Goal: Entertainment & Leisure: Consume media (video, audio)

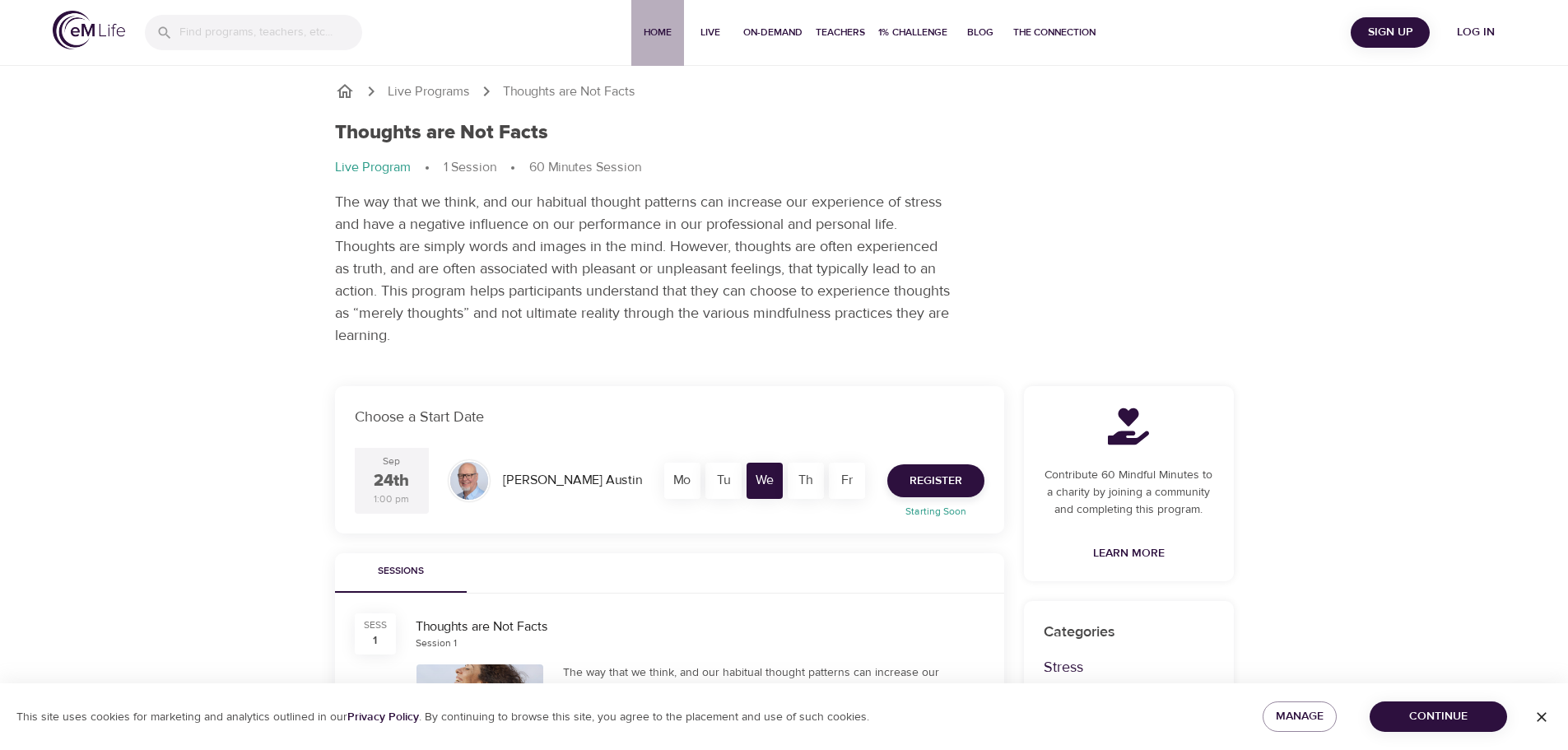
click at [656, 27] on span "Home" at bounding box center [658, 32] width 40 height 17
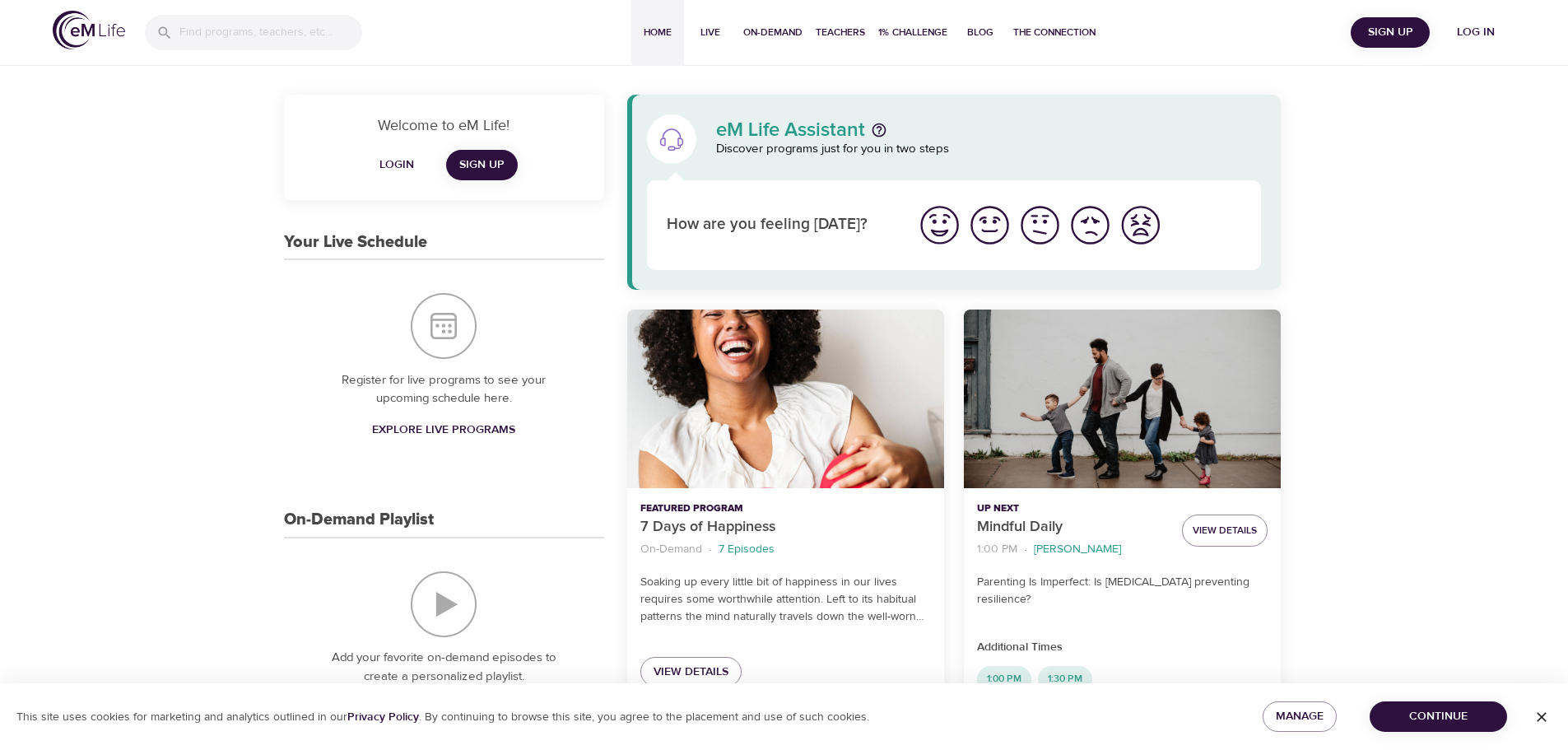
click at [1343, 40] on div "Home Live On-Demand Teachers 1% Challenge Blog The Connection" at bounding box center [866, 33] width 969 height 66
click at [1483, 26] on span "Log in" at bounding box center [1475, 33] width 66 height 21
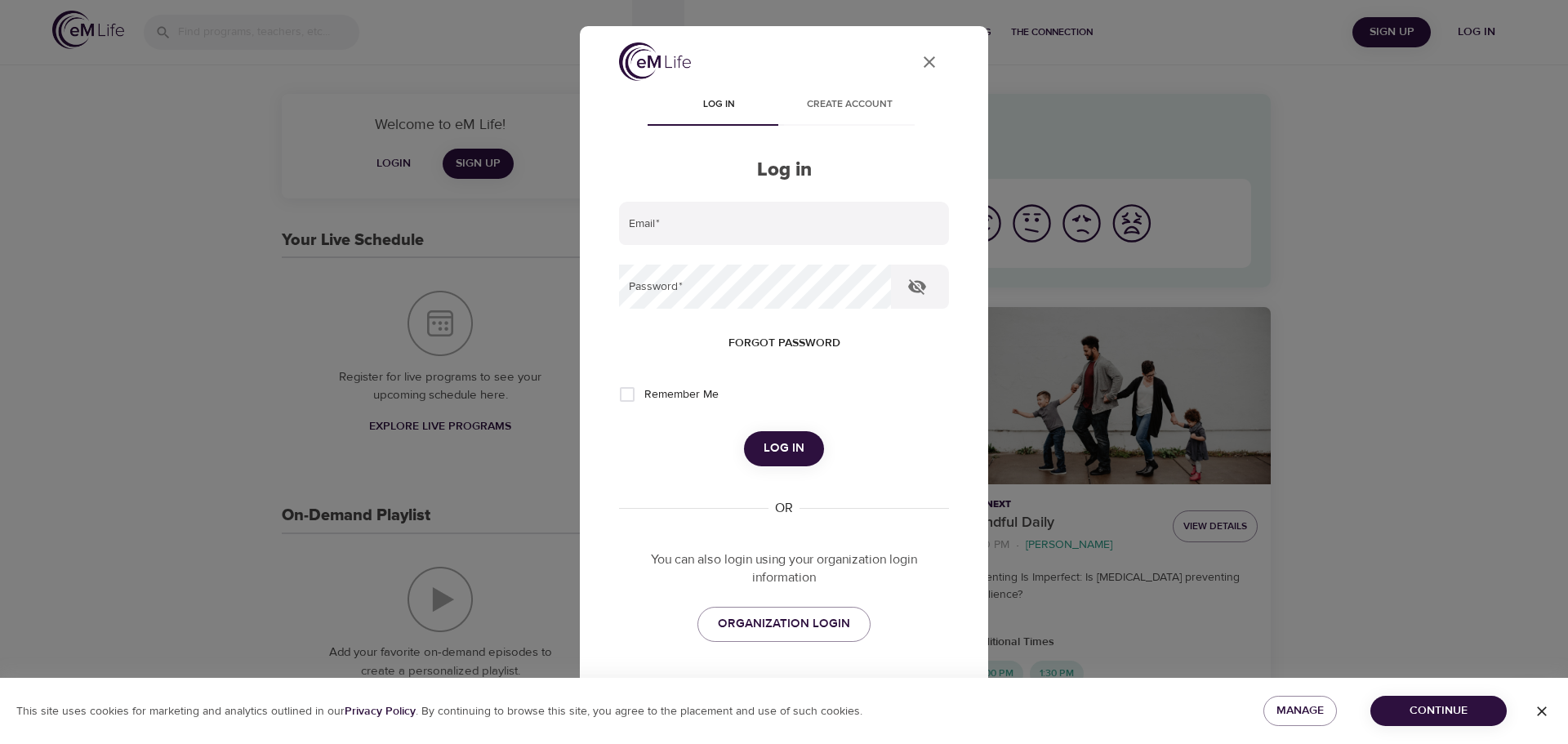
type input "[PERSON_NAME][EMAIL_ADDRESS][PERSON_NAME][DOMAIN_NAME]"
click at [764, 449] on span "Log in" at bounding box center [784, 449] width 40 height 22
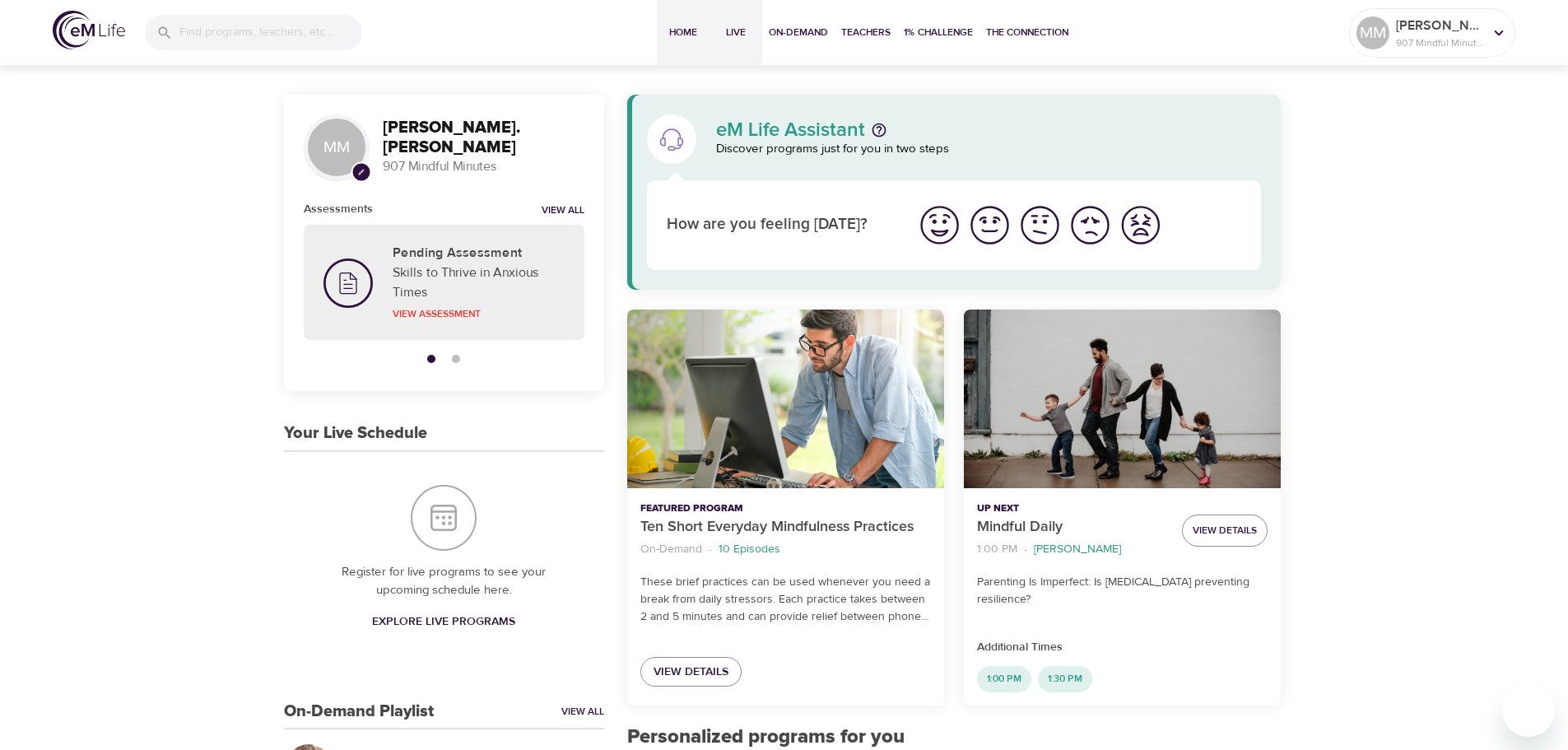
click at [756, 37] on button "Live" at bounding box center [735, 33] width 53 height 66
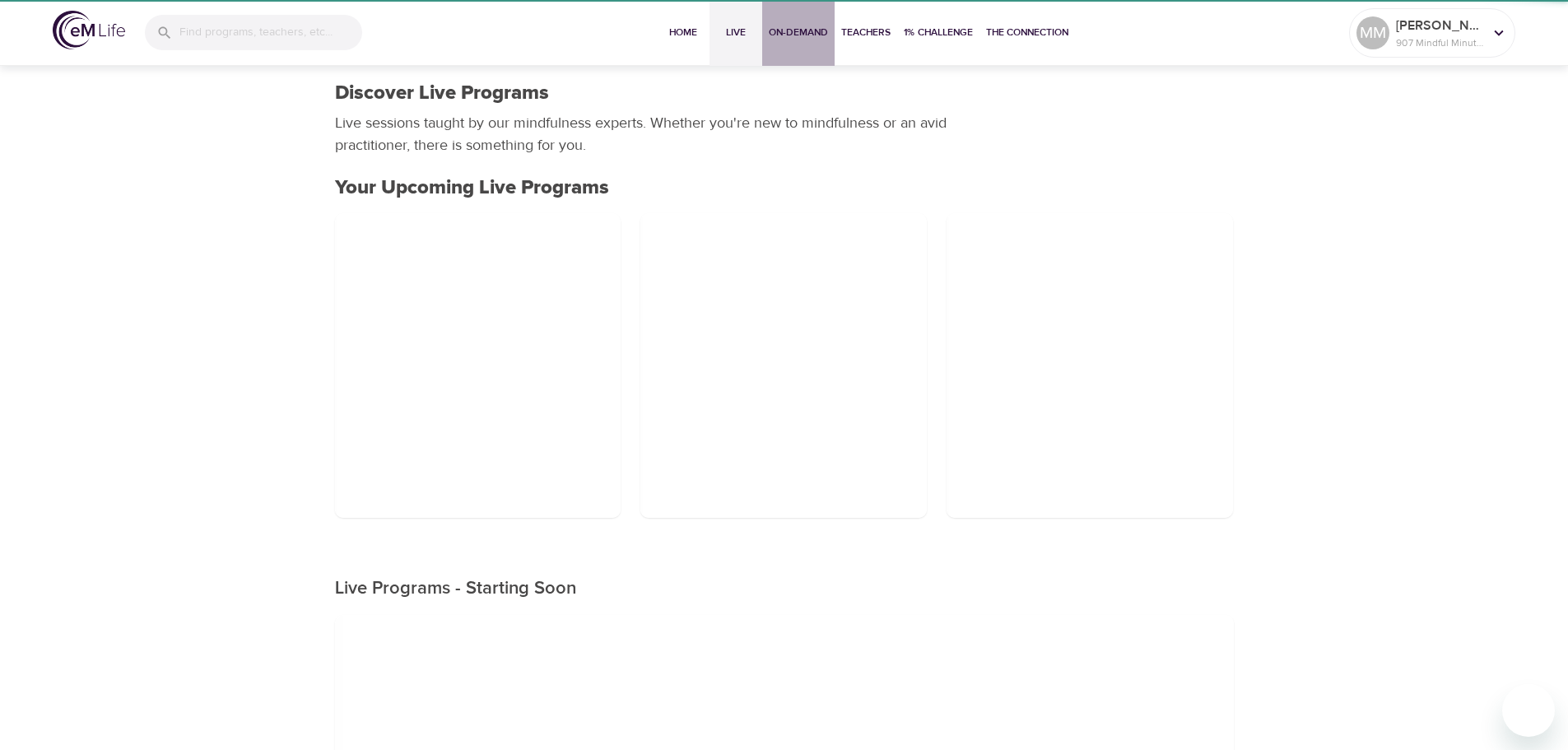
click at [785, 31] on span "On-Demand" at bounding box center [798, 32] width 59 height 17
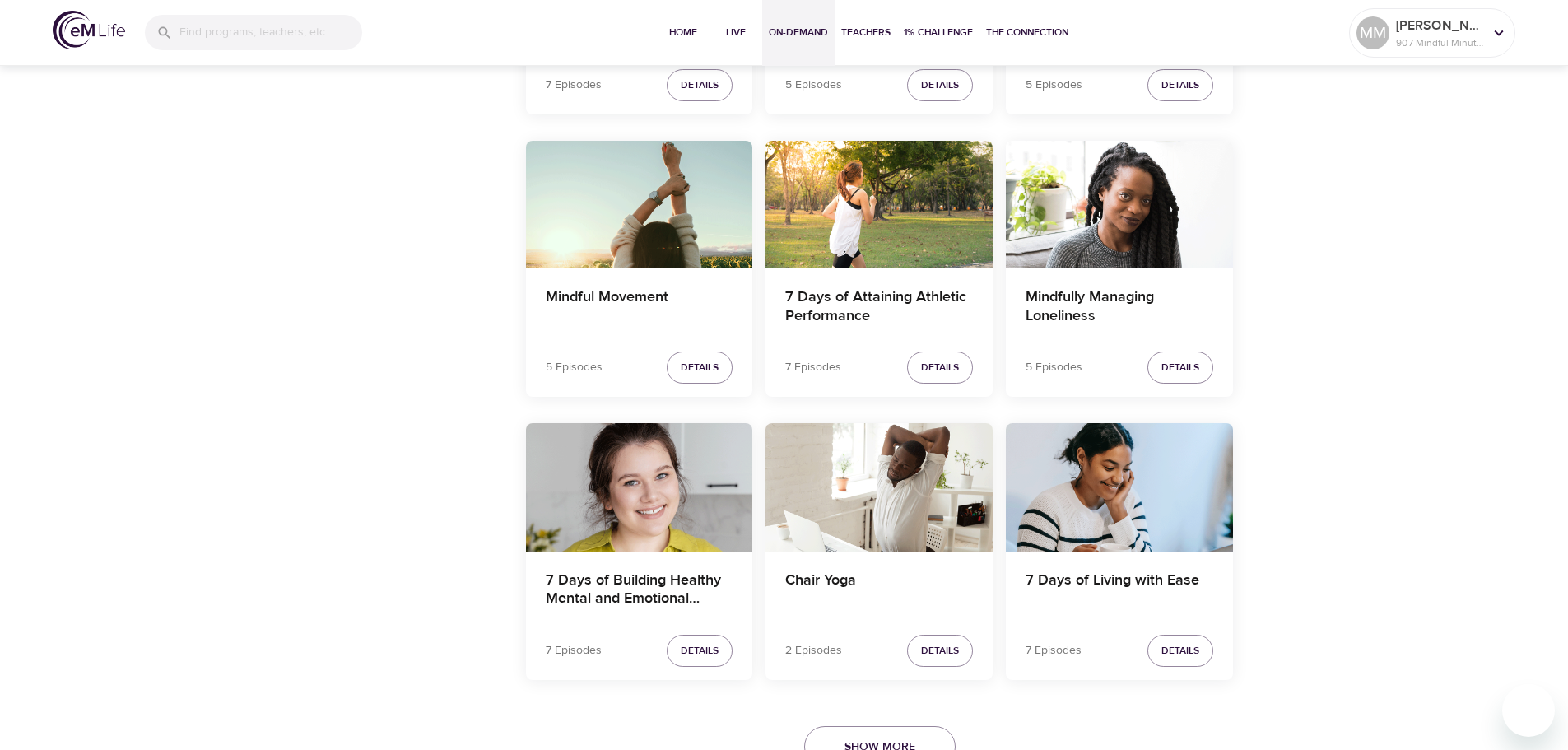
scroll to position [3170, 0]
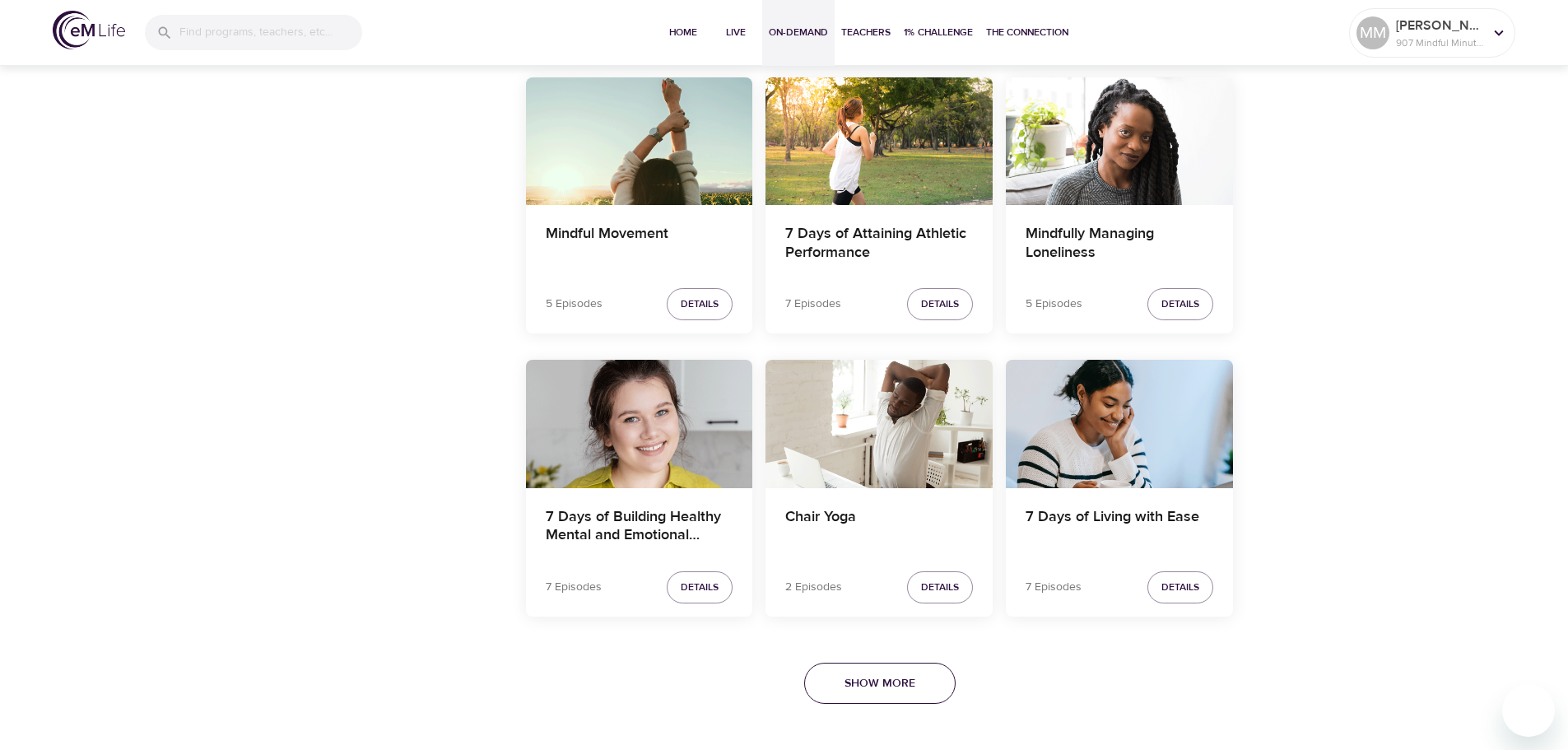
click at [879, 684] on span "Show More" at bounding box center [880, 684] width 71 height 21
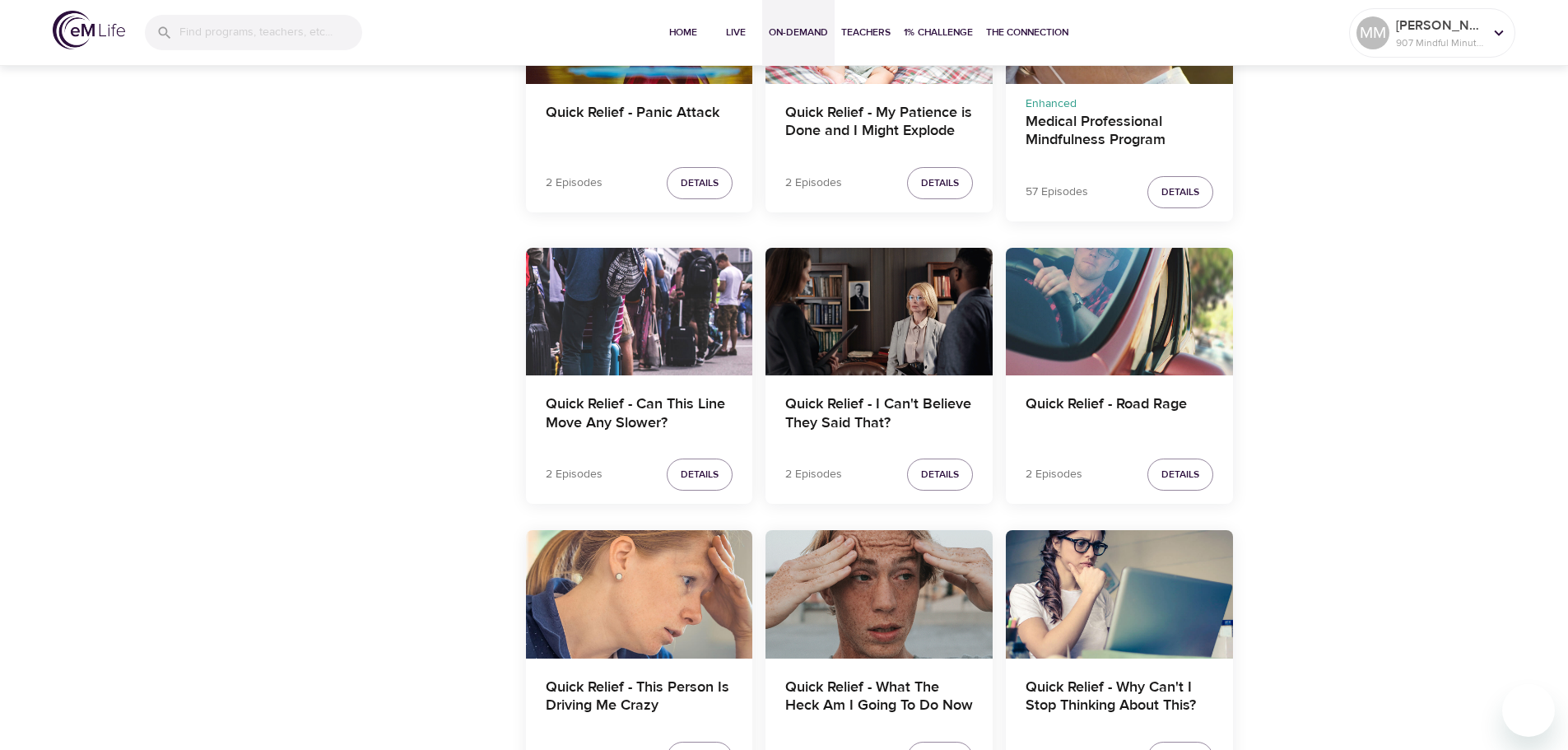
scroll to position [2058, 0]
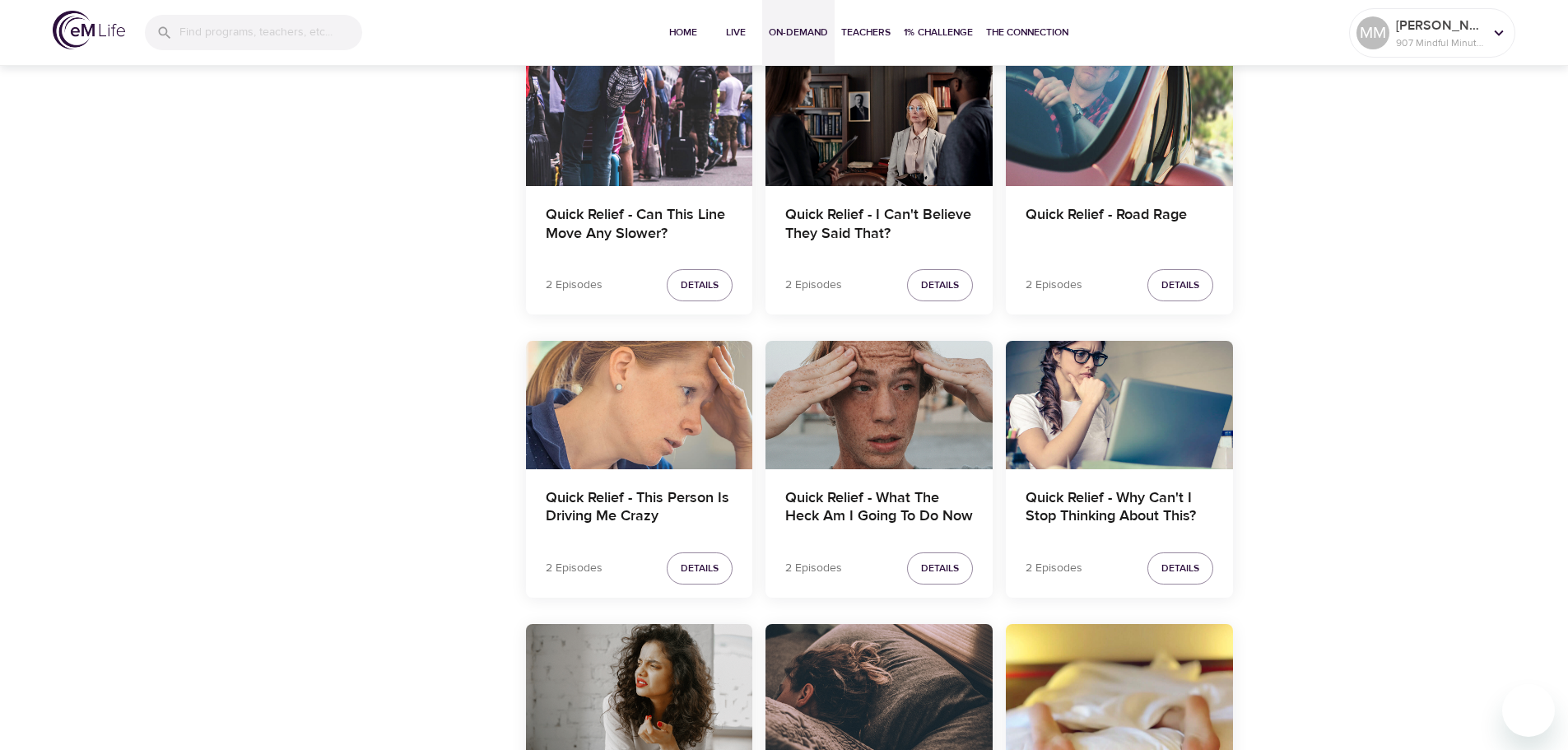
click at [620, 450] on div "Quick Relief - This Person Is Driving Me Crazy" at bounding box center [639, 404] width 228 height 128
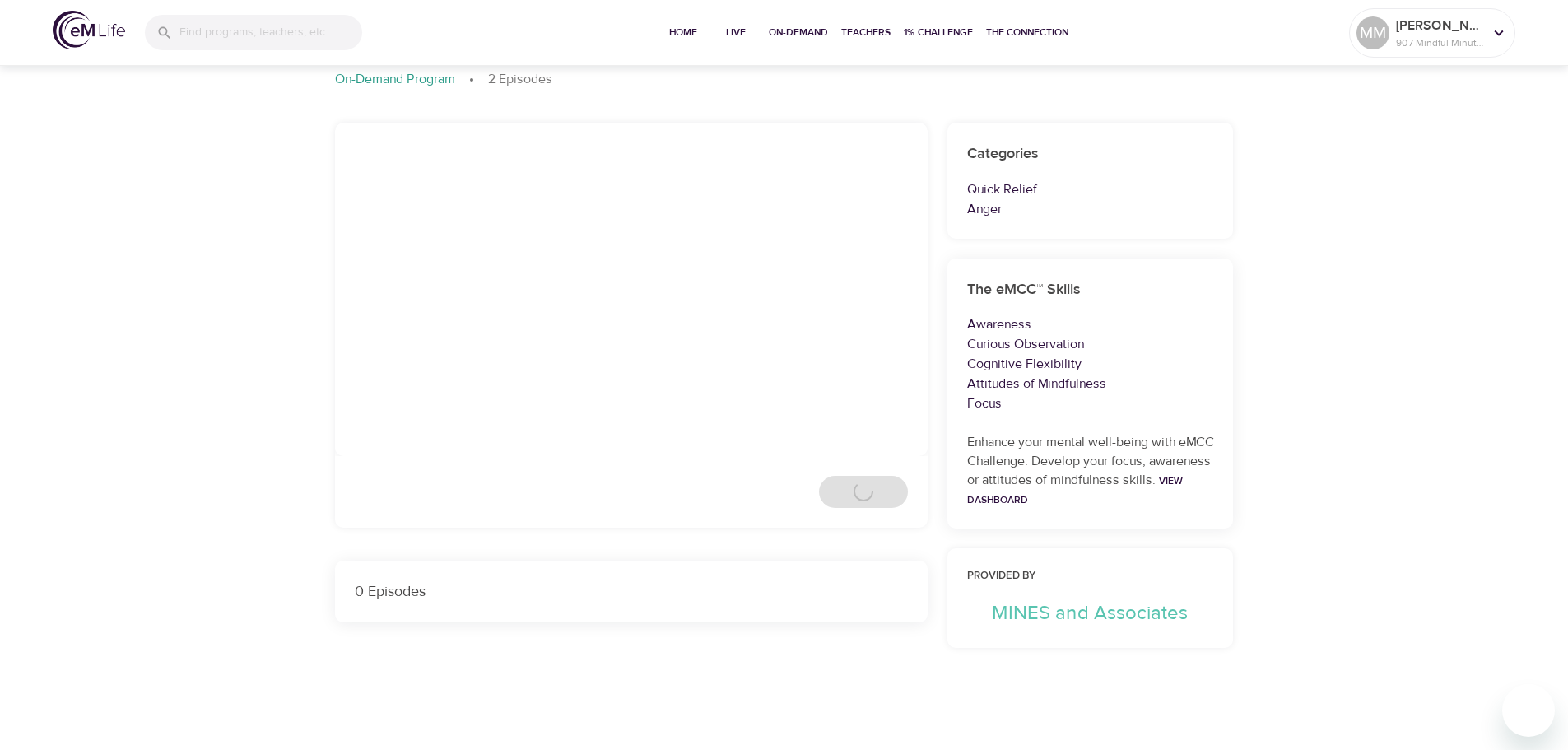
scroll to position [418, 0]
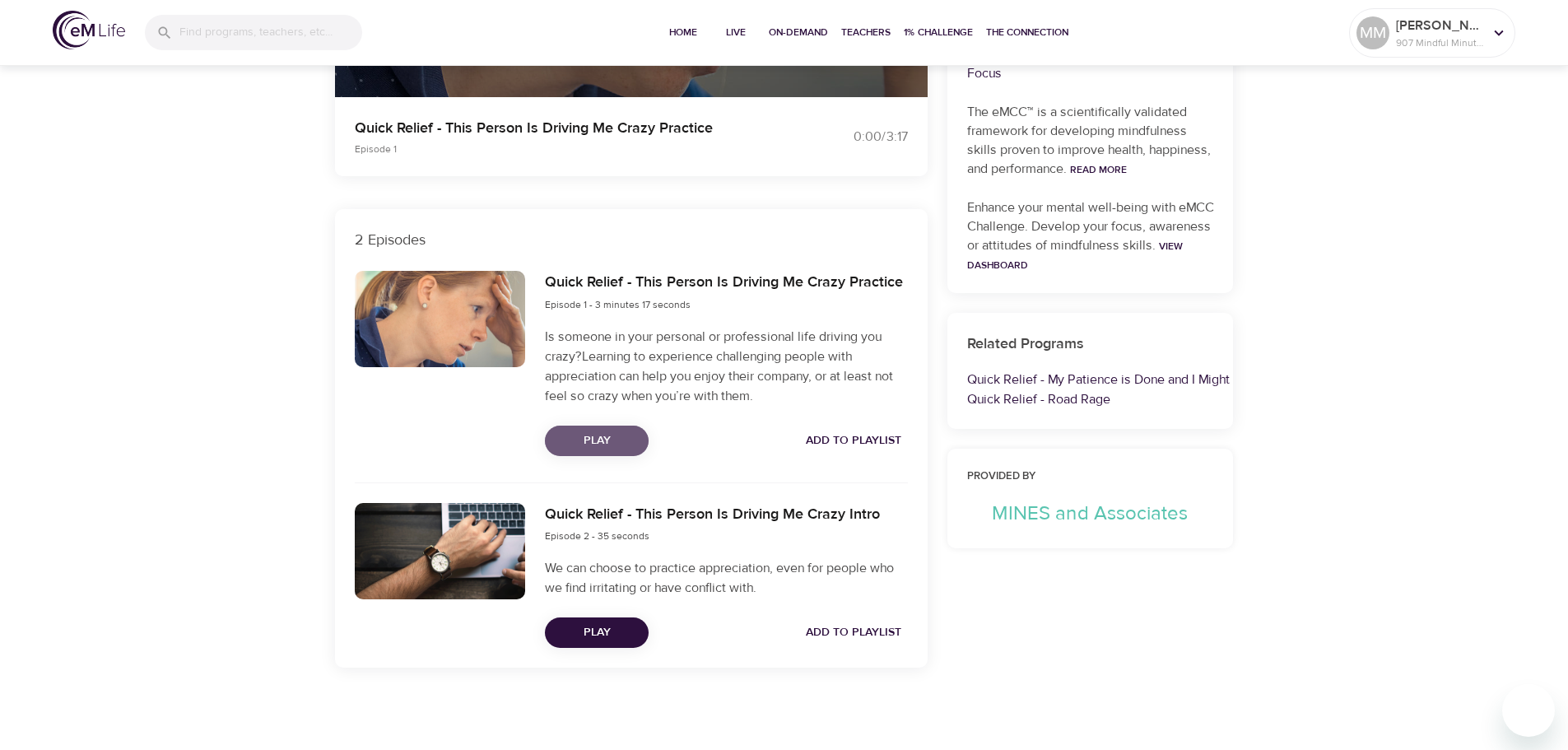
click at [578, 433] on span "Play" at bounding box center [596, 441] width 77 height 21
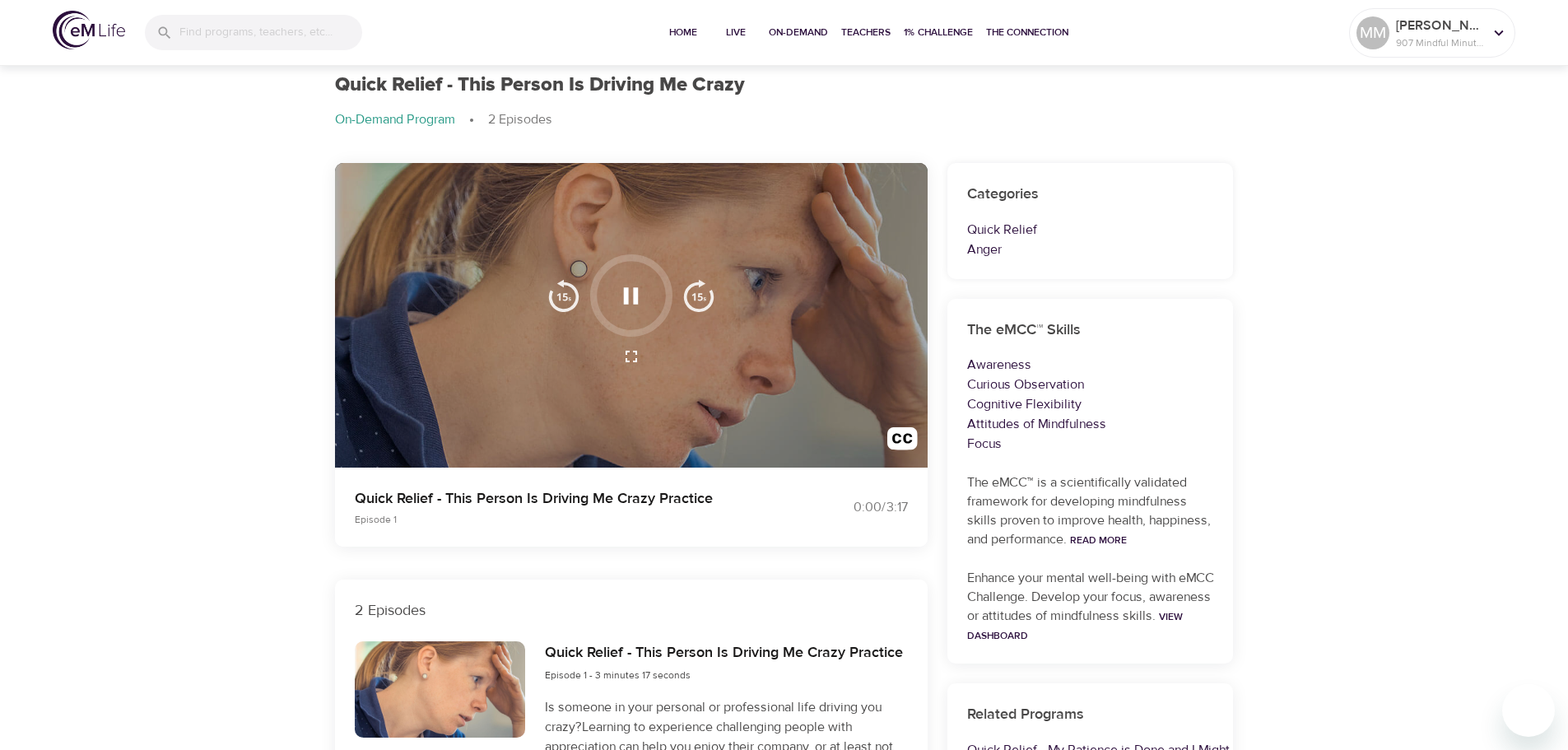
scroll to position [0, 0]
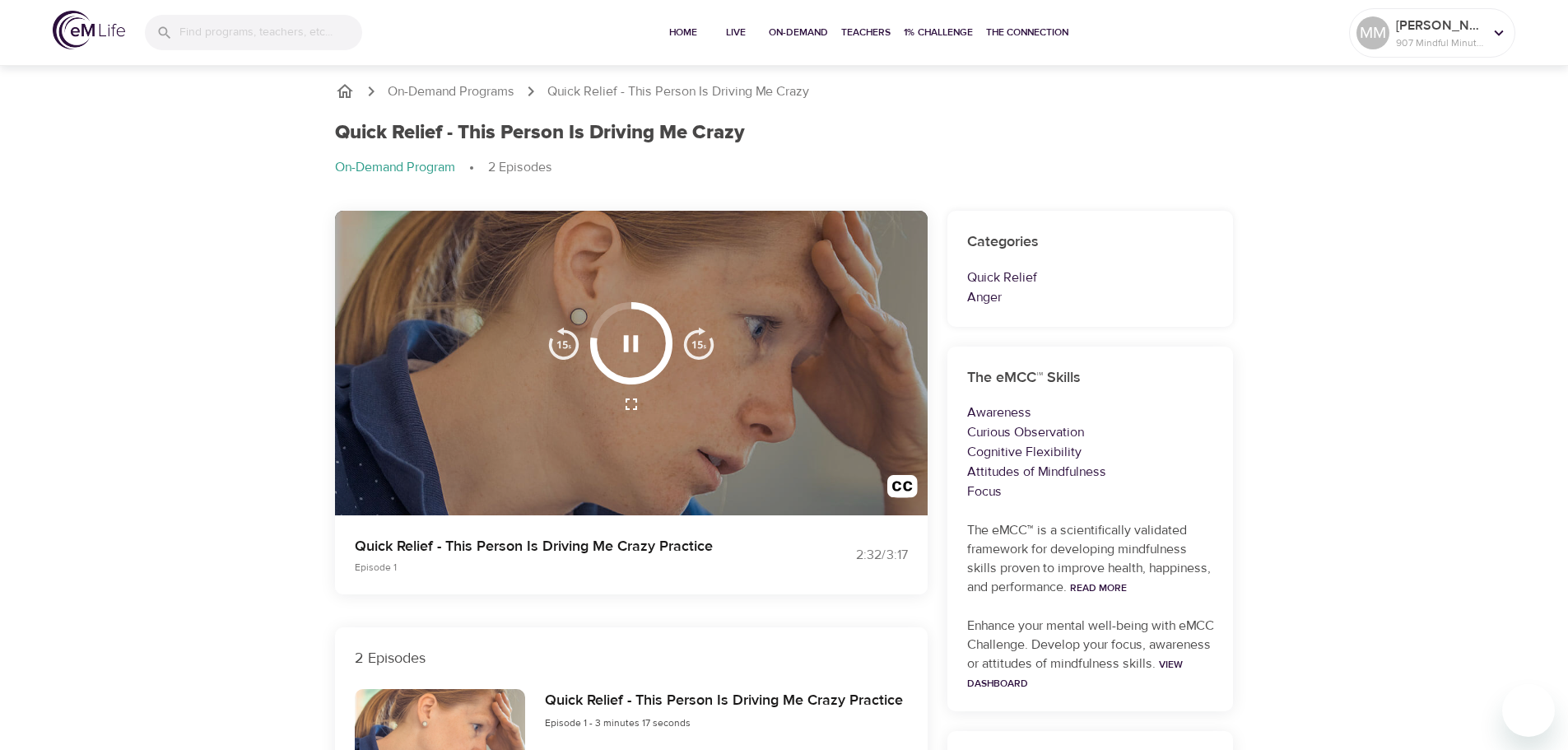
click at [625, 343] on icon "button" at bounding box center [631, 343] width 15 height 16
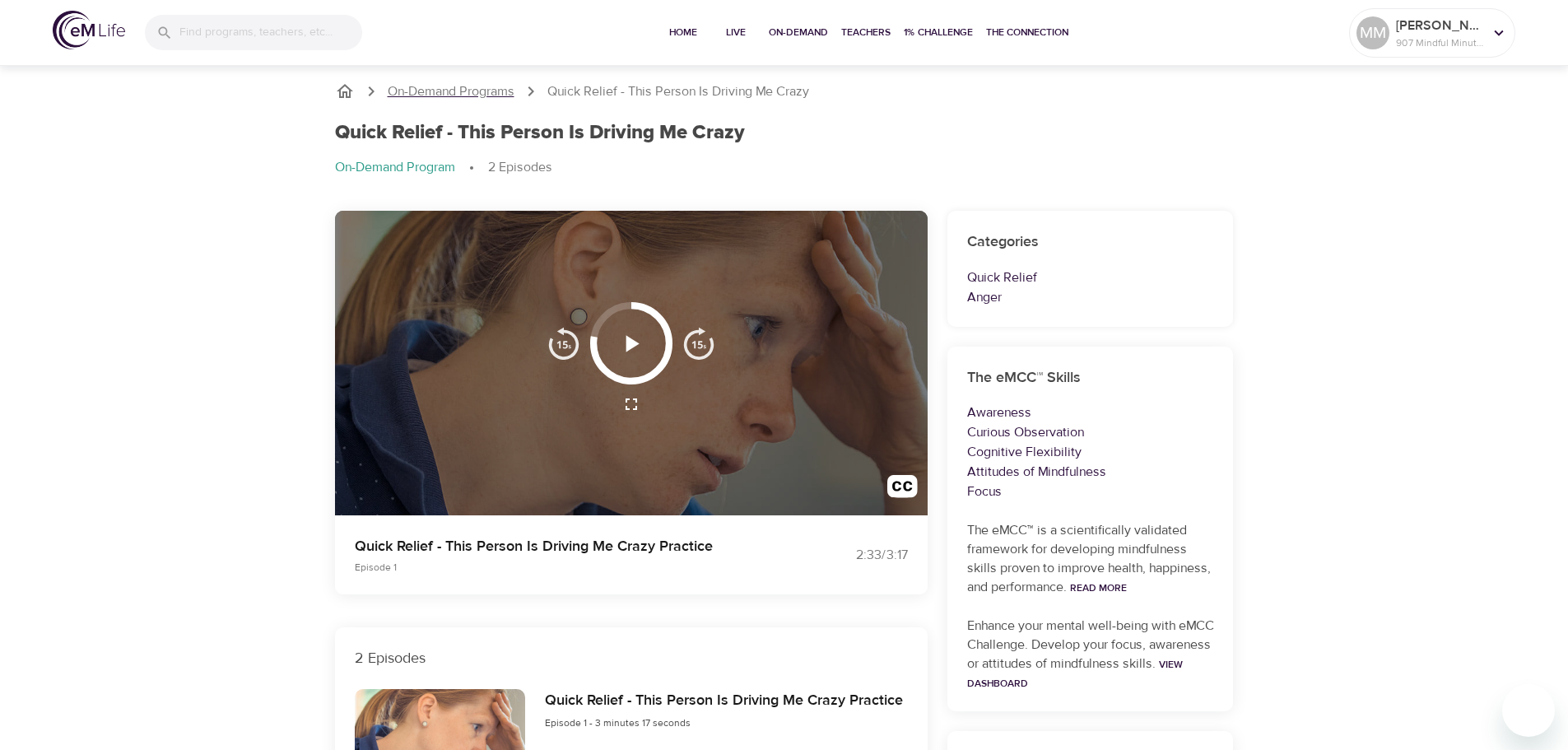
click at [433, 95] on p "On-Demand Programs" at bounding box center [452, 92] width 127 height 19
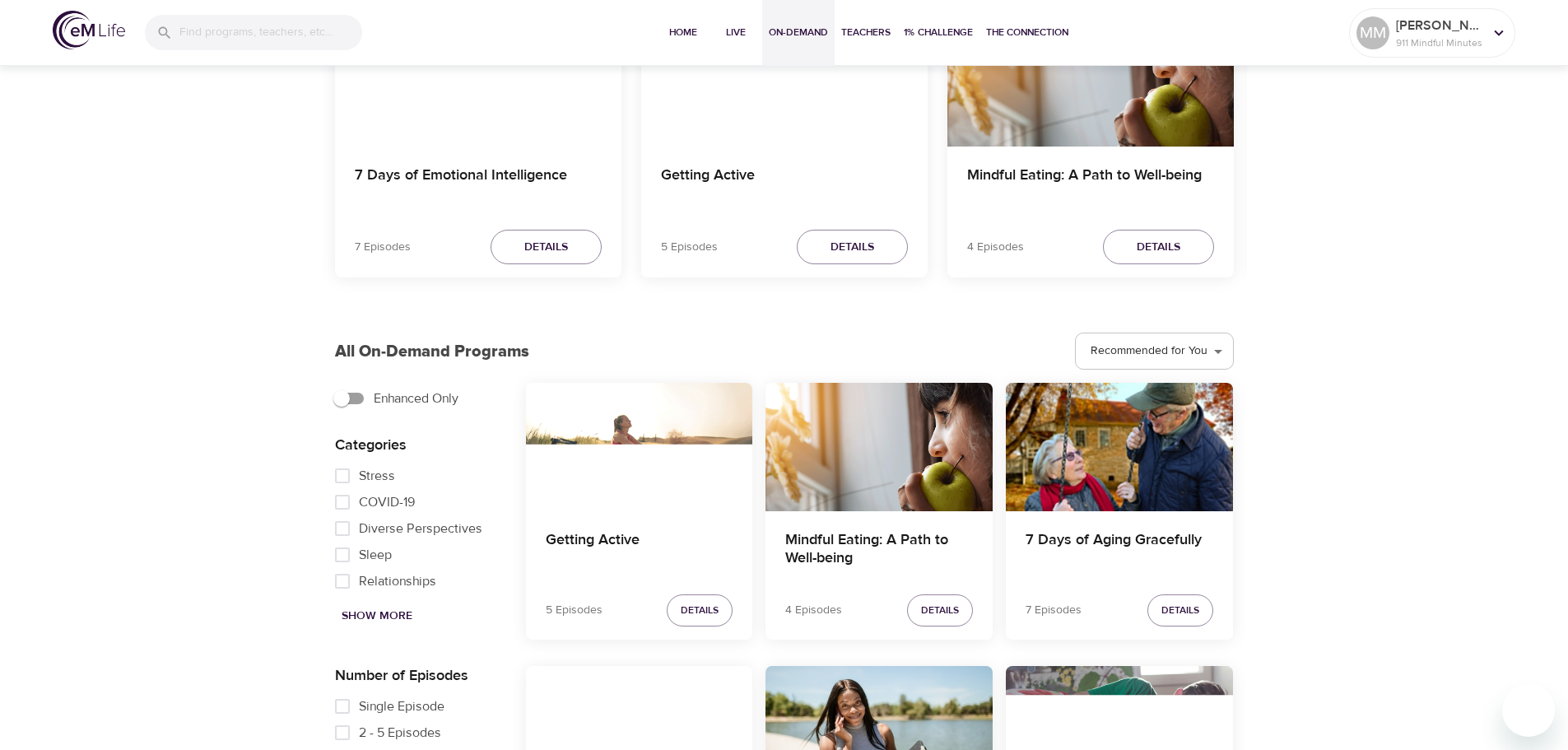
scroll to position [741, 0]
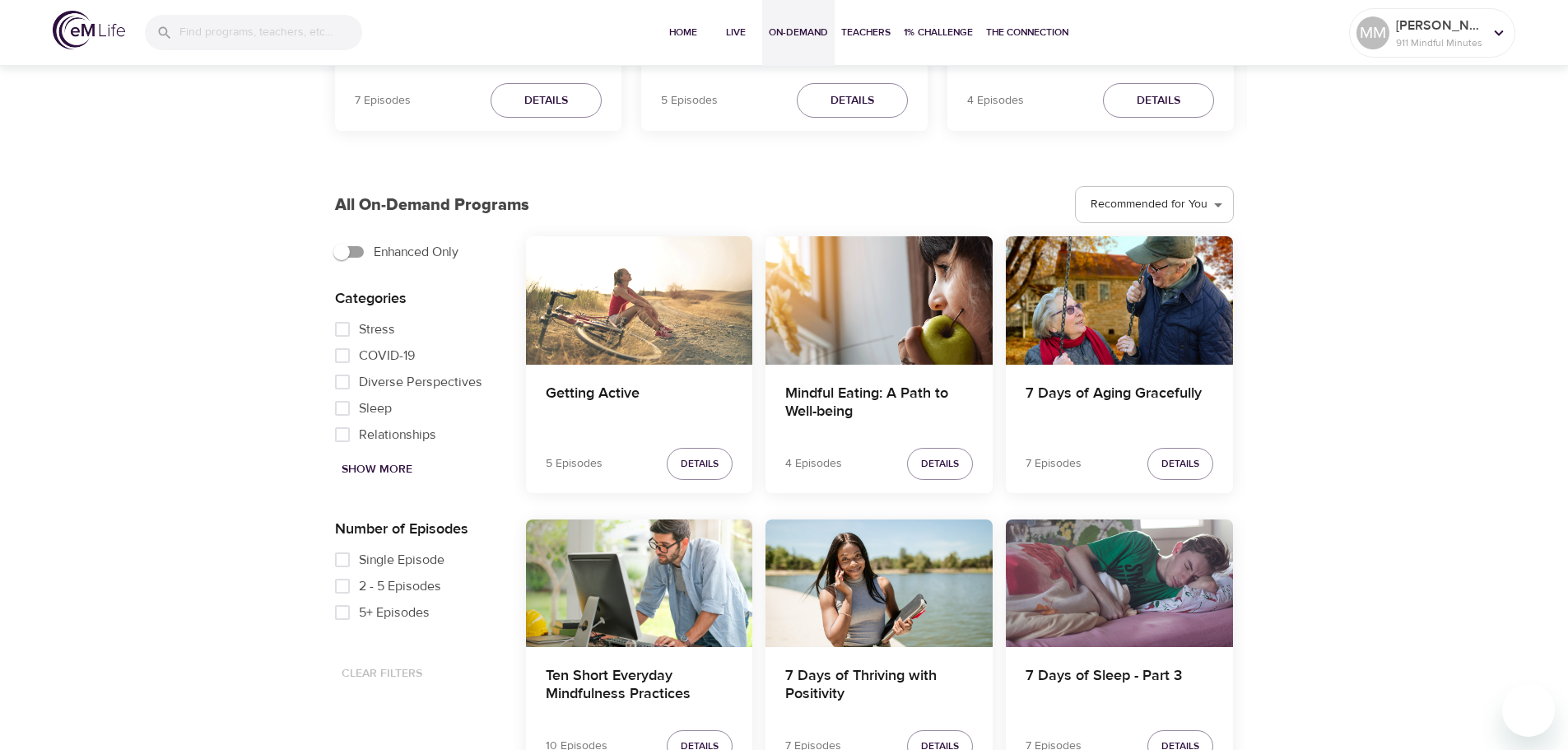
click at [341, 436] on input "Relationships" at bounding box center [342, 434] width 33 height 26
checkbox input "true"
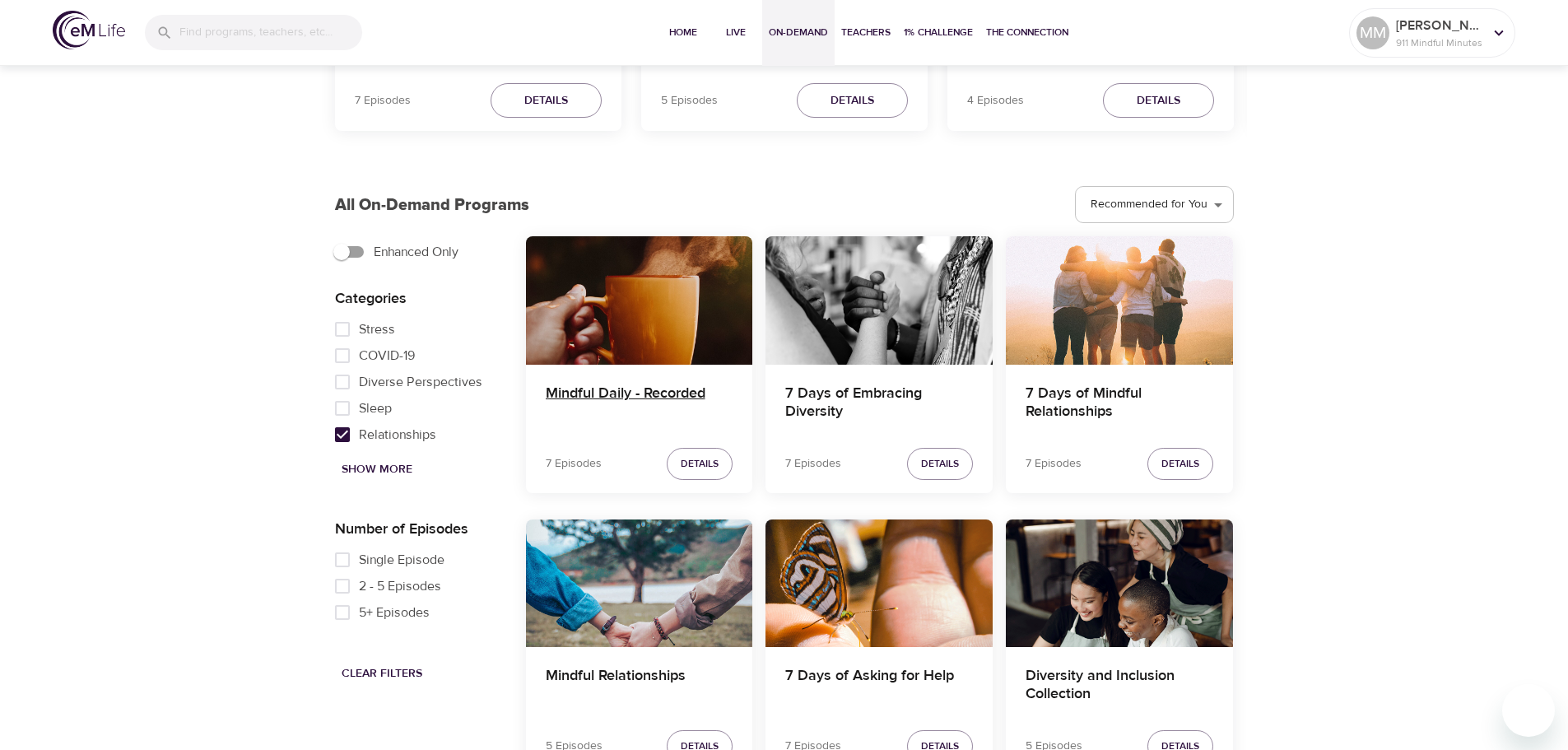
click at [674, 393] on h4 "Mindful Daily - Recorded" at bounding box center [639, 404] width 188 height 40
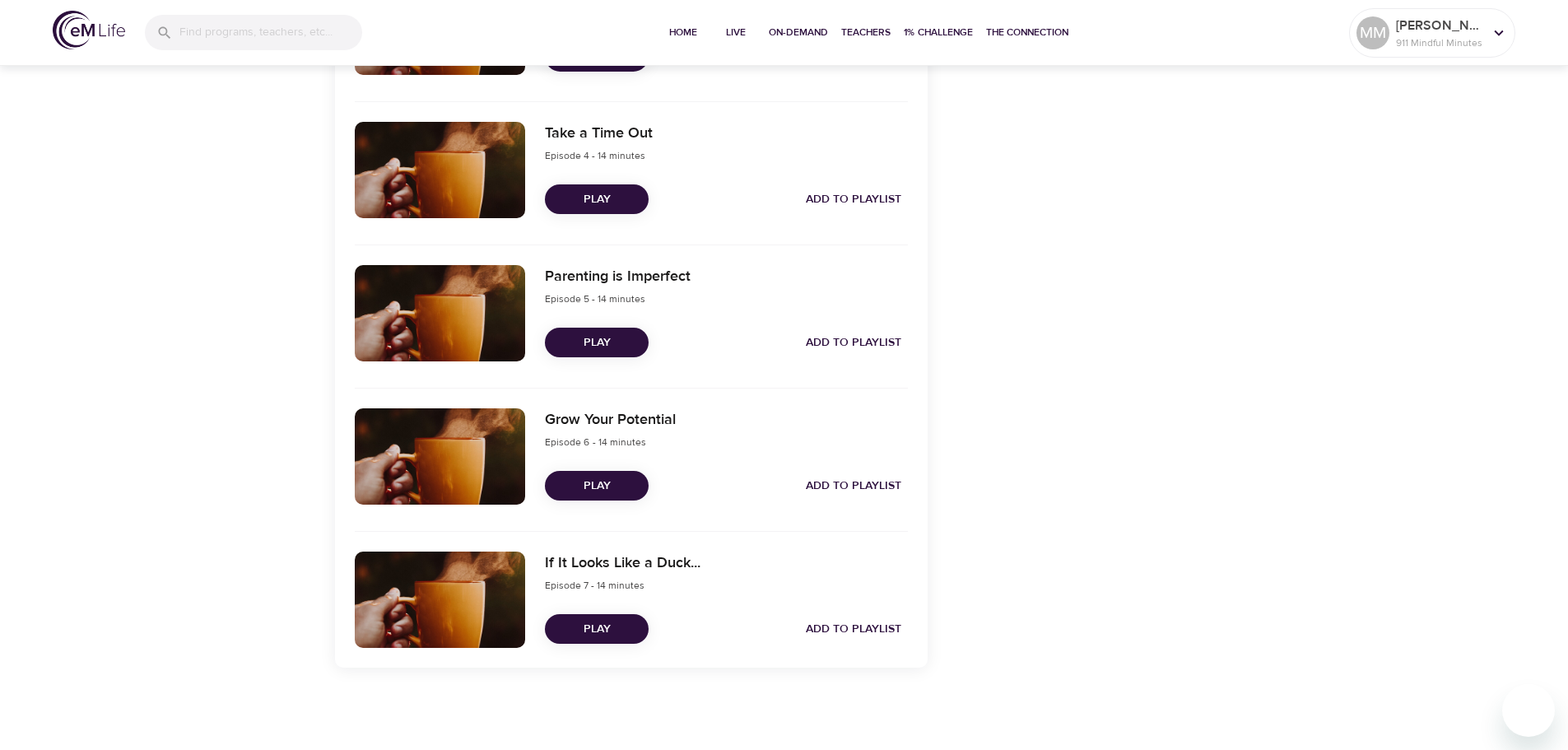
scroll to position [667, 0]
